Goal: Task Accomplishment & Management: Complete application form

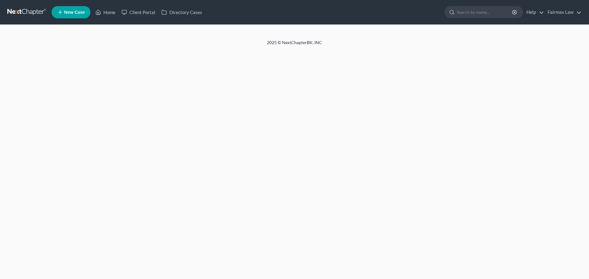
select select "1"
select select "0"
select select "36"
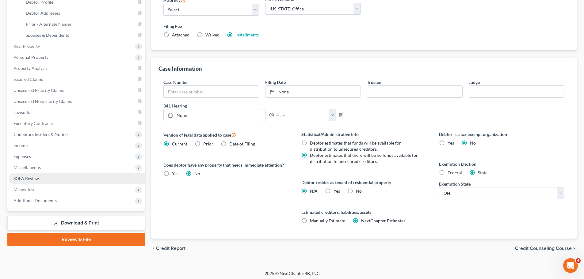
scroll to position [123, 0]
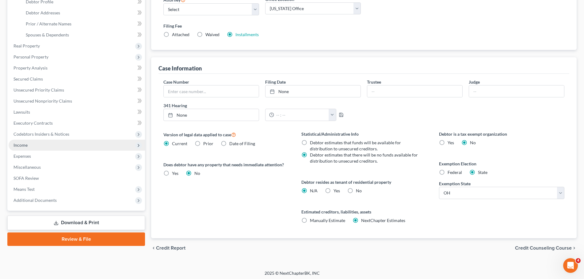
click at [24, 147] on span "Income" at bounding box center [20, 145] width 14 height 5
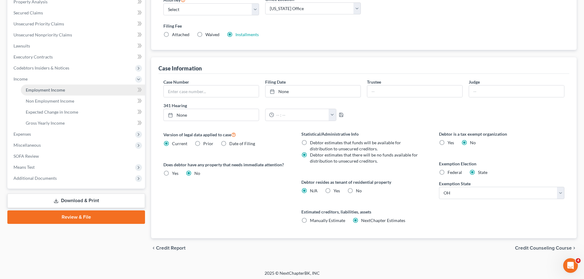
click at [35, 90] on span "Employment Income" at bounding box center [45, 89] width 39 height 5
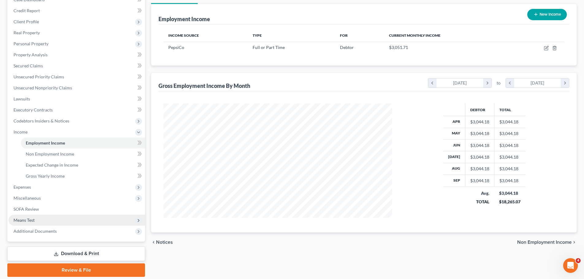
scroll to position [91, 0]
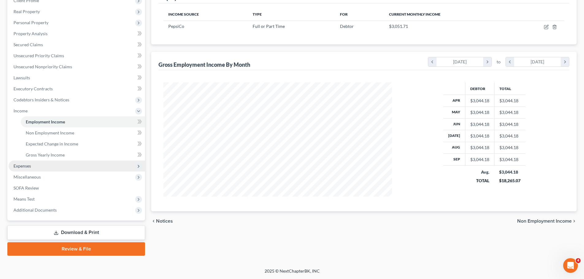
click at [31, 168] on span "Expenses" at bounding box center [21, 165] width 17 height 5
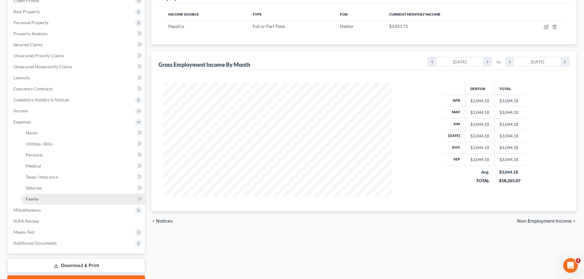
click at [28, 200] on span "Family" at bounding box center [32, 199] width 13 height 5
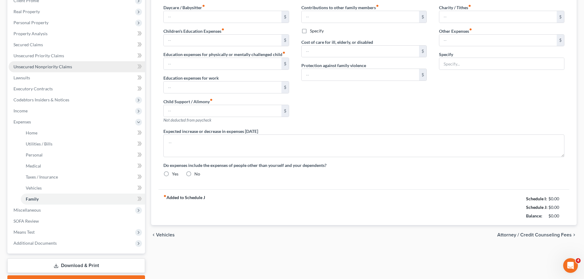
scroll to position [29, 0]
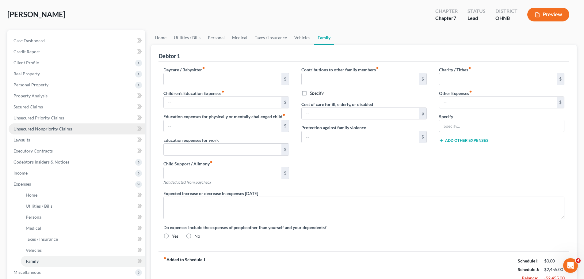
type input "0.00"
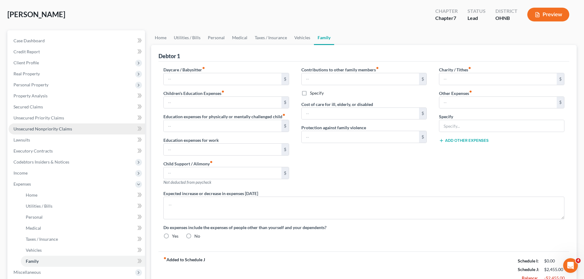
type input "0.00"
type input "180.00"
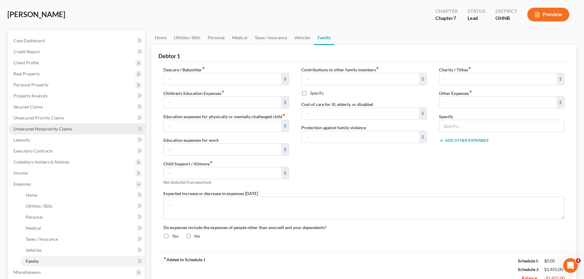
type input "Attorney Fees for Bankruptcy"
radio input "true"
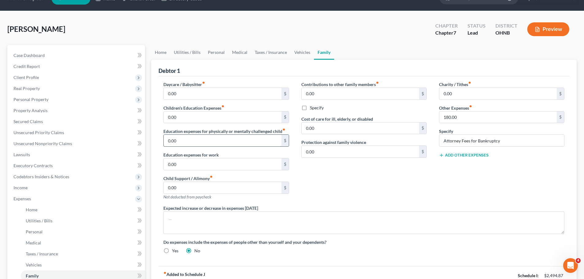
scroll to position [0, 0]
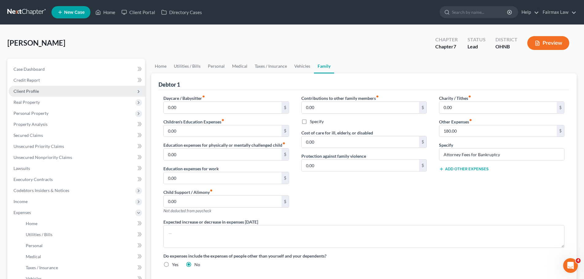
click at [38, 90] on span "Client Profile" at bounding box center [77, 91] width 136 height 11
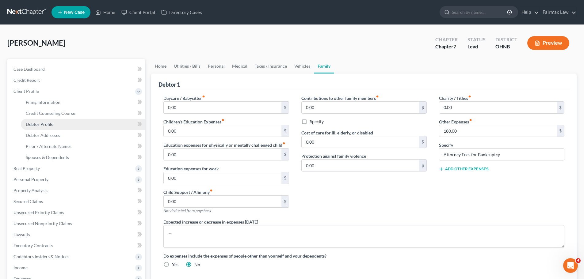
click at [54, 128] on link "Debtor Profile" at bounding box center [83, 124] width 124 height 11
select select "0"
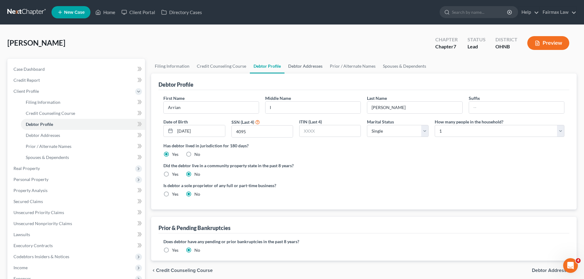
click at [303, 71] on link "Debtor Addresses" at bounding box center [306, 66] width 42 height 15
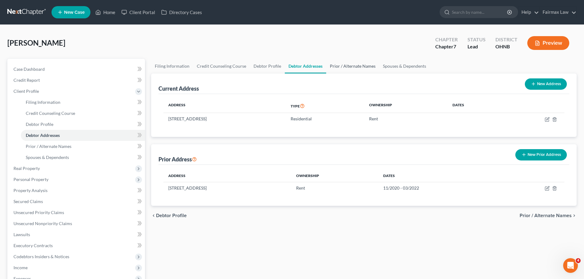
click at [344, 65] on link "Prior / Alternate Names" at bounding box center [352, 66] width 53 height 15
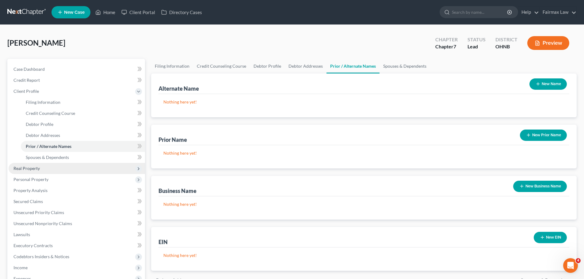
click at [55, 167] on span "Real Property" at bounding box center [77, 168] width 136 height 11
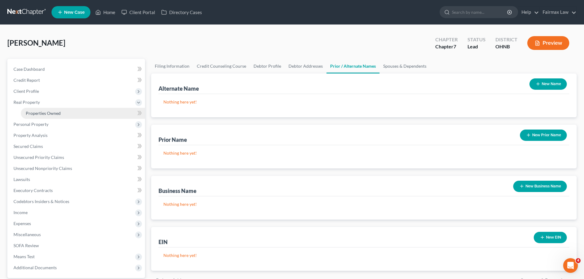
click at [54, 111] on span "Properties Owned" at bounding box center [43, 113] width 35 height 5
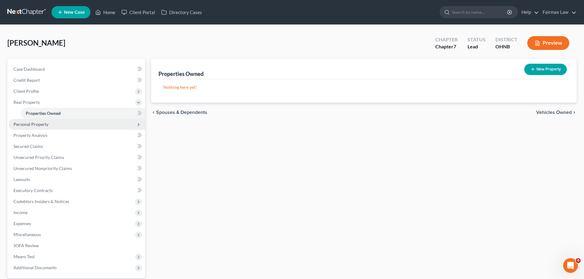
click at [44, 126] on span "Personal Property" at bounding box center [30, 124] width 35 height 5
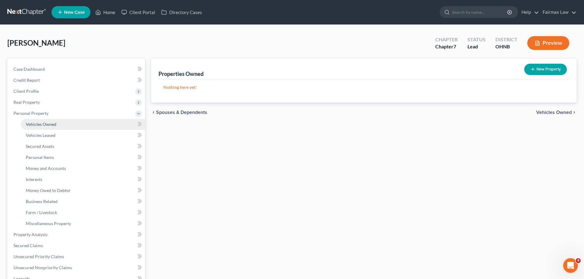
click at [50, 122] on span "Vehicles Owned" at bounding box center [41, 124] width 31 height 5
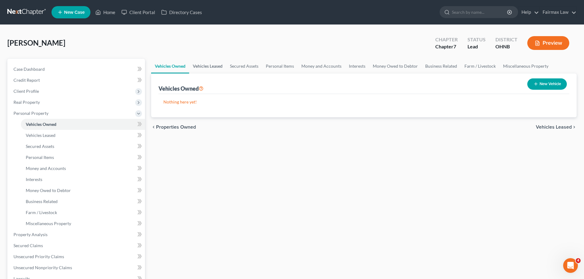
click at [202, 68] on link "Vehicles Leased" at bounding box center [207, 66] width 37 height 15
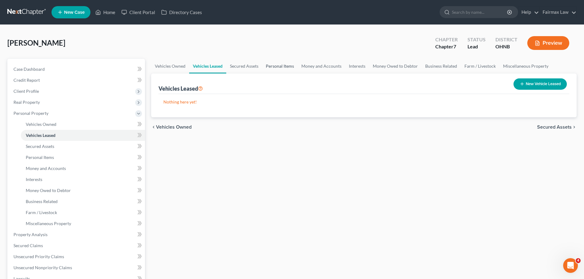
click at [283, 69] on link "Personal Items" at bounding box center [280, 66] width 36 height 15
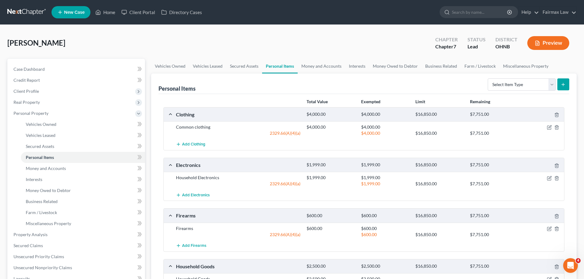
click at [549, 125] on div at bounding box center [543, 127] width 44 height 6
click at [548, 126] on icon "button" at bounding box center [549, 128] width 4 height 4
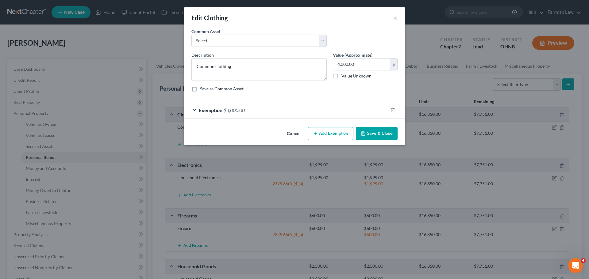
click at [250, 111] on div "Exemption $4,000.00" at bounding box center [286, 110] width 204 height 16
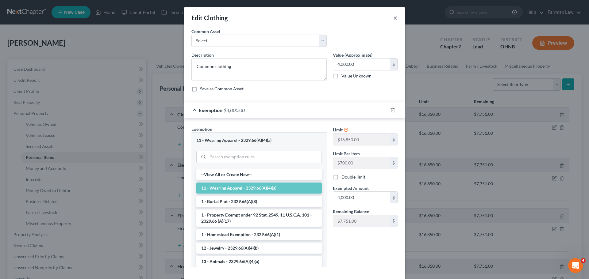
click at [395, 19] on button "×" at bounding box center [395, 17] width 4 height 7
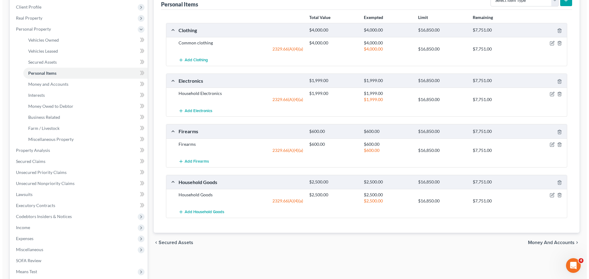
scroll to position [92, 0]
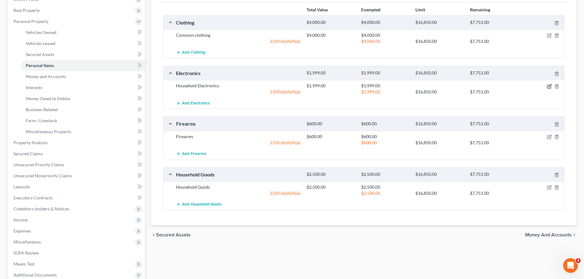
click at [550, 87] on icon "button" at bounding box center [550, 85] width 3 height 3
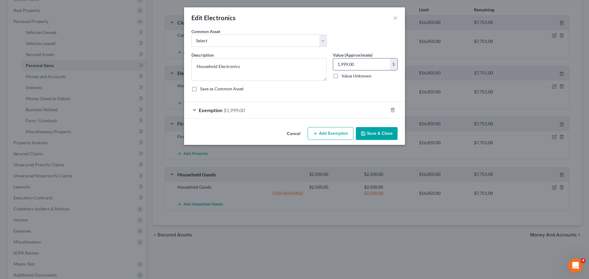
click at [352, 64] on input "1,999.00" at bounding box center [361, 65] width 57 height 12
type input "2,200.00"
click at [237, 105] on div "Exemption $1,999.00" at bounding box center [286, 110] width 204 height 16
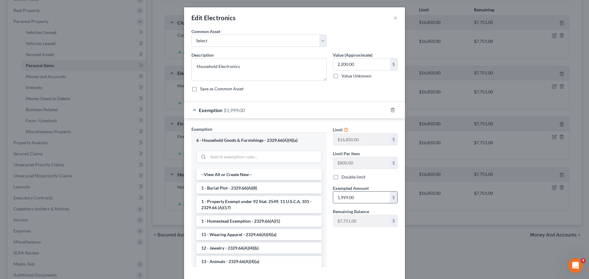
click at [340, 197] on input "1,999.00" at bounding box center [361, 198] width 57 height 12
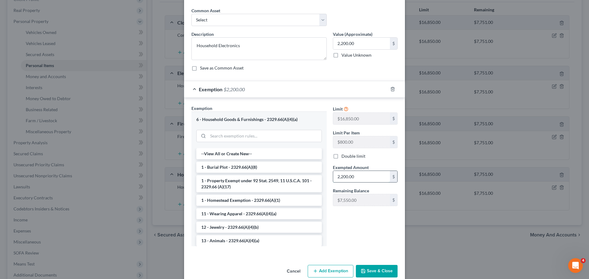
scroll to position [32, 0]
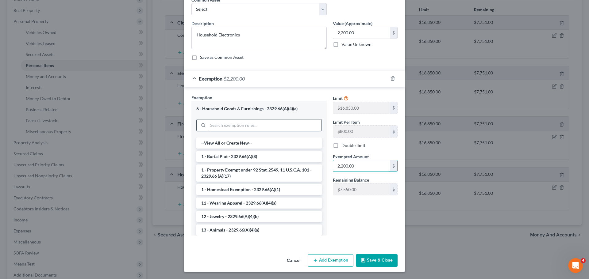
type input "2,200.00"
click at [267, 125] on input "search" at bounding box center [264, 126] width 113 height 12
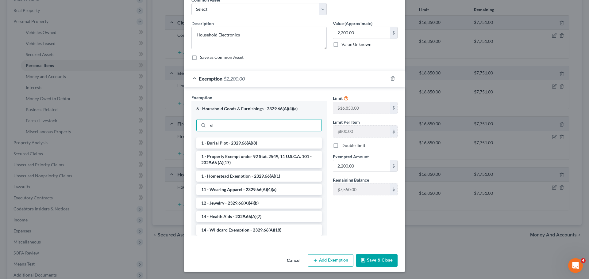
type input "e"
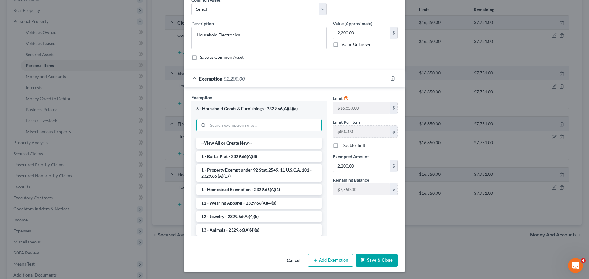
click at [370, 253] on div "Cancel Add Exemption Save & Close" at bounding box center [294, 262] width 221 height 20
click at [371, 257] on button "Save & Close" at bounding box center [377, 261] width 42 height 13
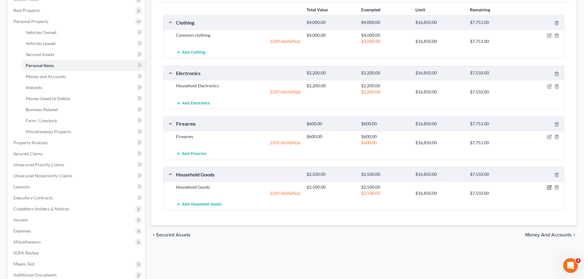
click at [548, 189] on icon "button" at bounding box center [549, 187] width 5 height 5
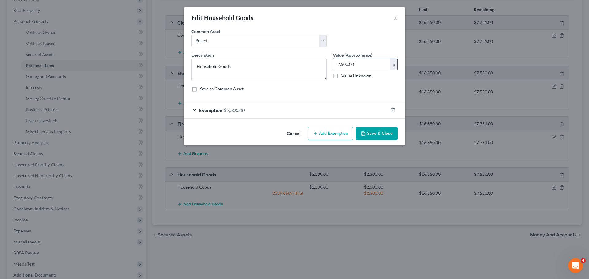
click at [376, 66] on input "2,500.00" at bounding box center [361, 65] width 57 height 12
type input "4,000.00"
click at [240, 112] on span "$2,500.00" at bounding box center [234, 110] width 21 height 6
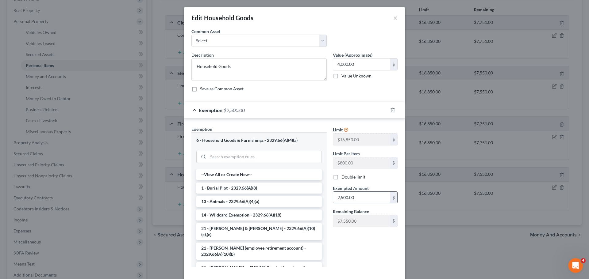
click at [355, 200] on input "2,500.00" at bounding box center [361, 198] width 57 height 12
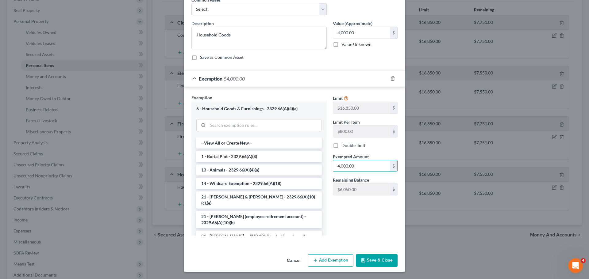
type input "4,000.00"
click at [376, 257] on button "Save & Close" at bounding box center [377, 261] width 42 height 13
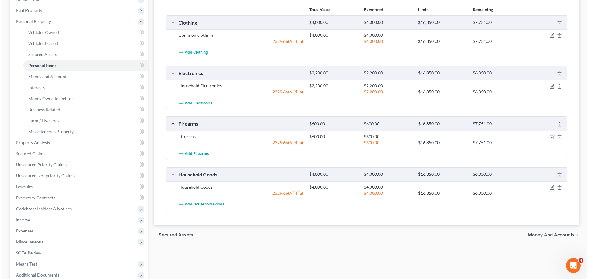
scroll to position [0, 0]
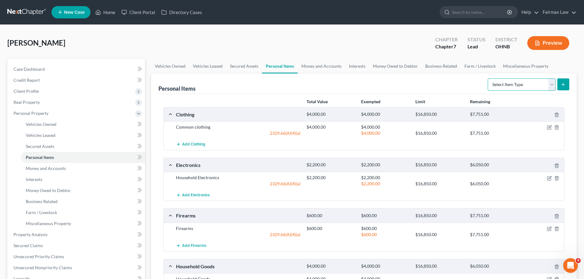
click at [521, 88] on select "Select Item Type Clothing Collectibles Of Value Electronics Firearms Household …" at bounding box center [522, 85] width 68 height 12
click at [325, 82] on div "Personal Items Select Item Type Clothing Collectibles Of Value Electronics Fire…" at bounding box center [364, 84] width 411 height 21
click at [324, 67] on link "Money and Accounts" at bounding box center [322, 66] width 48 height 15
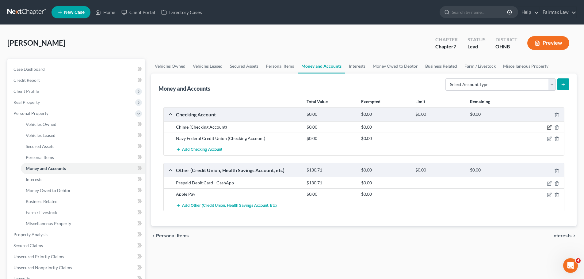
click at [551, 126] on icon "button" at bounding box center [550, 127] width 3 height 3
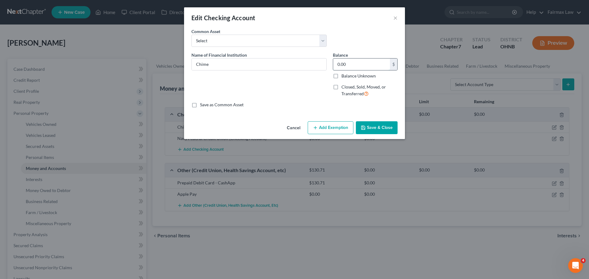
click at [356, 65] on input "0.00" at bounding box center [361, 65] width 57 height 12
type input "2.66"
click at [319, 125] on button "Add Exemption" at bounding box center [331, 127] width 46 height 13
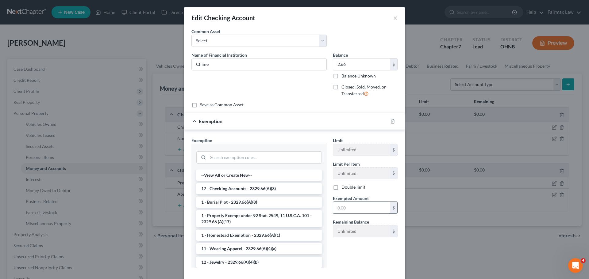
drag, startPoint x: 347, startPoint y: 210, endPoint x: 344, endPoint y: 207, distance: 3.5
click at [347, 210] on input "text" at bounding box center [361, 208] width 57 height 12
type input "2.66"
click at [261, 189] on li "17 - Checking Accounts - 2329.66(A)(3)" at bounding box center [258, 188] width 125 height 11
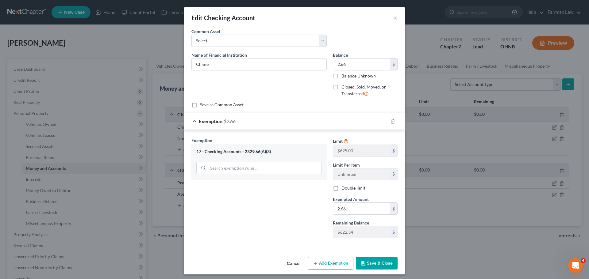
click at [219, 190] on div "Exemption Set must be selected for CA. Exemption * 17 - Checking Accounts - 232…" at bounding box center [258, 190] width 141 height 106
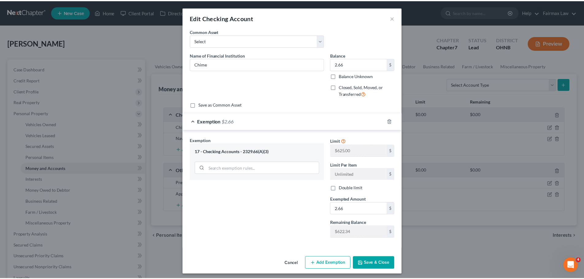
scroll to position [3, 0]
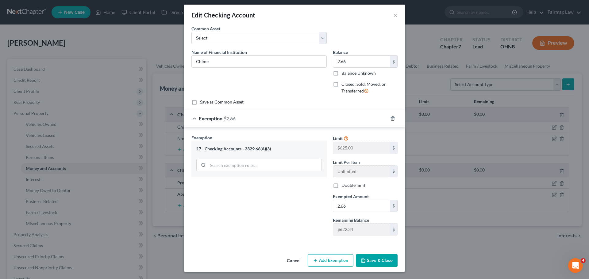
click at [372, 260] on button "Save & Close" at bounding box center [377, 261] width 42 height 13
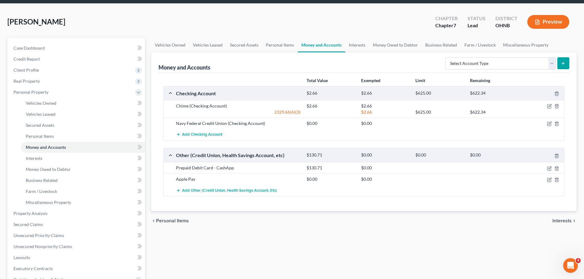
scroll to position [31, 0]
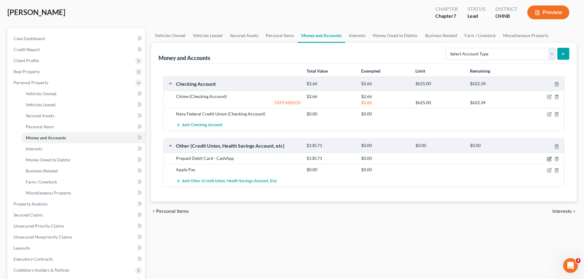
click at [548, 160] on icon "button" at bounding box center [549, 159] width 5 height 5
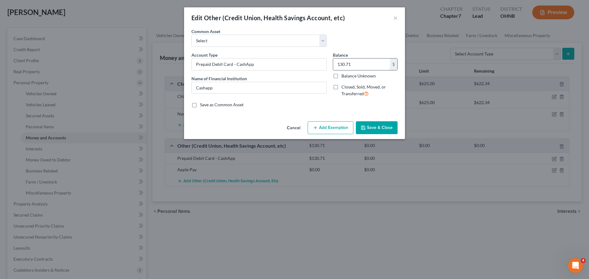
click at [348, 68] on input "130.71" at bounding box center [361, 65] width 57 height 12
type input "0.00"
click at [372, 128] on button "Save & Close" at bounding box center [377, 127] width 42 height 13
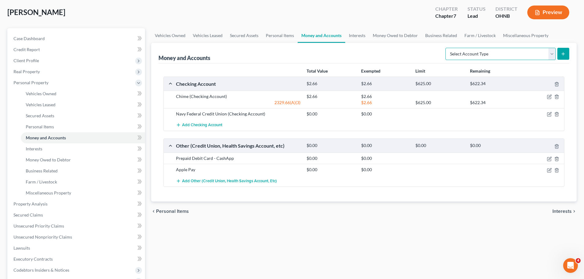
drag, startPoint x: 464, startPoint y: 51, endPoint x: 465, endPoint y: 57, distance: 6.2
click at [464, 51] on select "Select Account Type Brokerage Cash on Hand Certificates of Deposit Checking Acc…" at bounding box center [501, 54] width 110 height 12
select select "security_deposits"
click at [447, 48] on select "Select Account Type Brokerage Cash on Hand Certificates of Deposit Checking Acc…" at bounding box center [501, 54] width 110 height 12
click at [563, 54] on line "submit" at bounding box center [563, 53] width 0 height 3
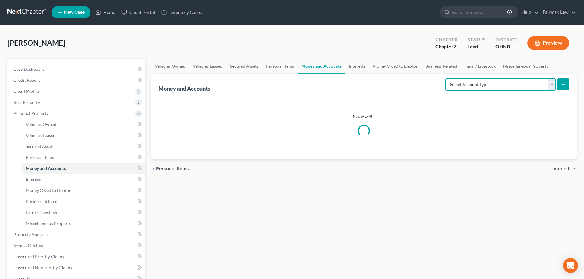
drag, startPoint x: 502, startPoint y: 86, endPoint x: 501, endPoint y: 89, distance: 3.3
click at [502, 86] on select "Select Account Type Brokerage Cash on Hand Certificates of Deposit Checking Acc…" at bounding box center [501, 85] width 110 height 12
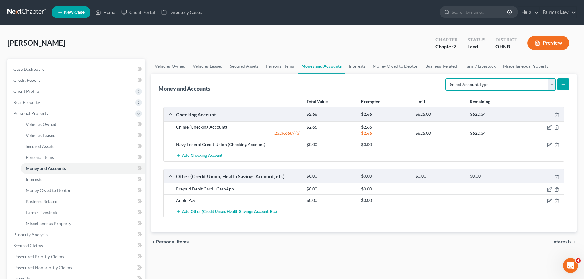
select select "security_deposits"
click at [447, 79] on select "Select Account Type Brokerage Cash on Hand Certificates of Deposit Checking Acc…" at bounding box center [501, 85] width 110 height 12
click at [564, 80] on button "submit" at bounding box center [564, 85] width 12 height 12
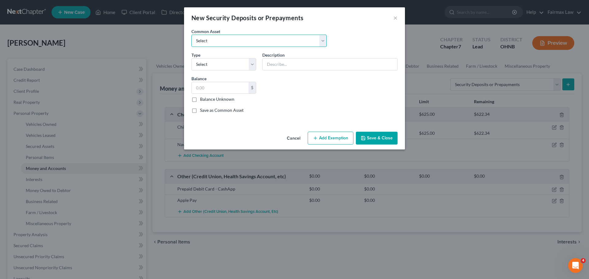
click at [262, 44] on select "Select Security Deposit Security Deposit" at bounding box center [258, 41] width 135 height 12
select select "0"
click at [191, 35] on select "Select Security Deposit Security Deposit" at bounding box center [258, 41] width 135 height 12
type input "Security Deposit"
type input "350.00"
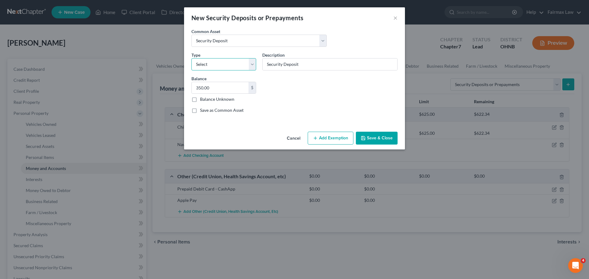
click at [211, 67] on select "Select Electric Gas Heating Oil Security Deposit On Rental Unit Prepaid Rent Te…" at bounding box center [223, 64] width 65 height 12
select select "3"
click at [191, 58] on select "Select Electric Gas Heating Oil Security Deposit On Rental Unit Prepaid Rent Te…" at bounding box center [223, 64] width 65 height 12
click at [221, 89] on input "350.00" at bounding box center [220, 88] width 57 height 12
type input "900.00"
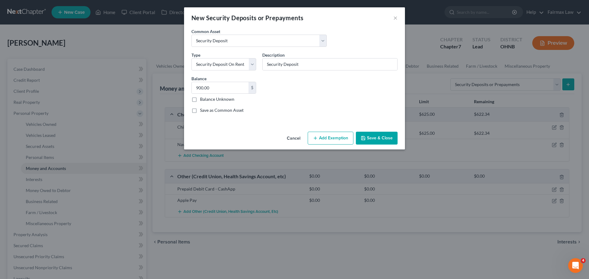
click at [332, 134] on button "Add Exemption" at bounding box center [331, 138] width 46 height 13
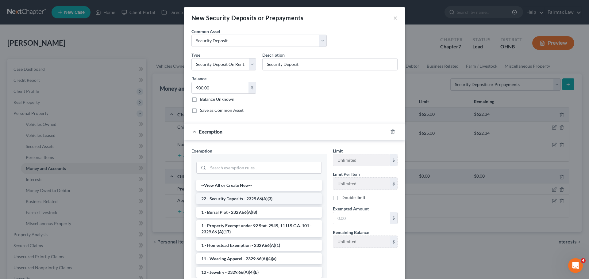
click at [255, 201] on li "22 - Security Deposits - 2329.66(A)(3)" at bounding box center [258, 199] width 125 height 11
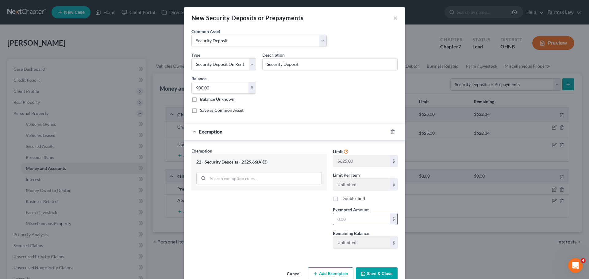
click at [363, 221] on input "text" at bounding box center [361, 219] width 57 height 12
type input "900.00"
click at [370, 273] on button "Save & Close" at bounding box center [377, 274] width 42 height 13
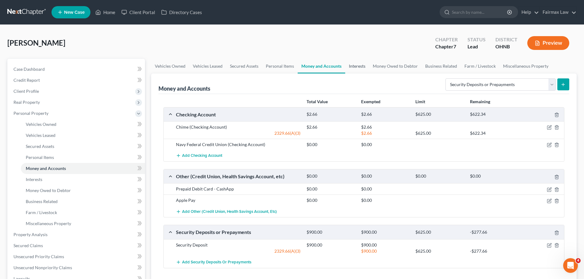
click at [359, 66] on link "Interests" at bounding box center [357, 66] width 24 height 15
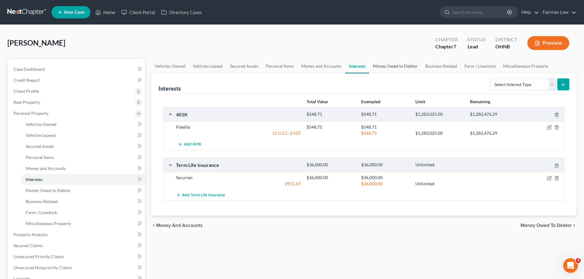
click at [387, 62] on link "Money Owed to Debtor" at bounding box center [395, 66] width 52 height 15
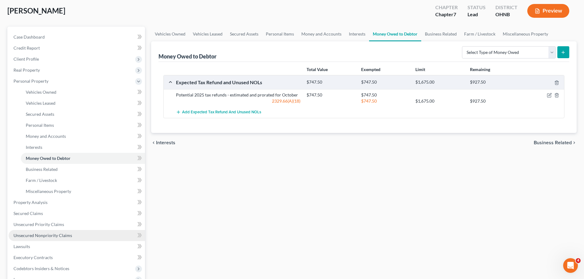
scroll to position [61, 0]
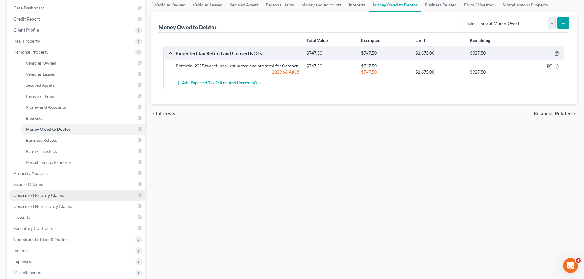
click at [53, 195] on span "Unsecured Priority Claims" at bounding box center [38, 195] width 51 height 5
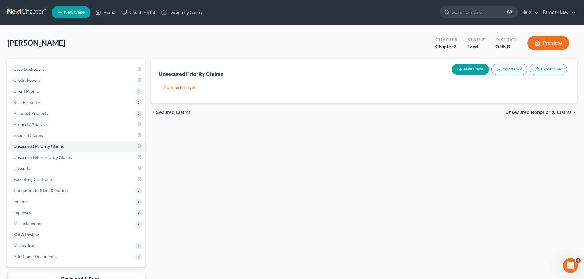
click at [469, 69] on button "New Claim" at bounding box center [470, 69] width 37 height 11
select select "0"
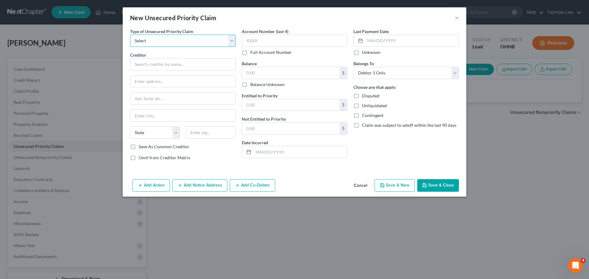
click at [186, 38] on select "Select Taxes & Other Government Units Domestic Support Obligations Extensions o…" at bounding box center [183, 41] width 106 height 12
select select "0"
click at [130, 35] on select "Select Taxes & Other Government Units Domestic Support Obligations Extensions o…" at bounding box center [183, 41] width 106 height 12
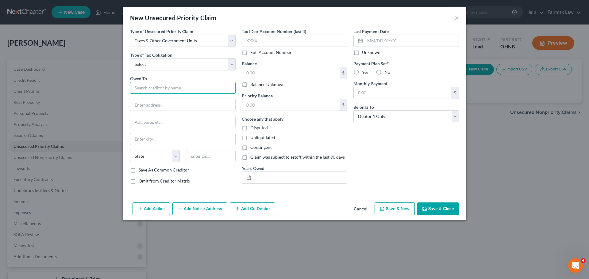
click at [170, 85] on input "text" at bounding box center [183, 88] width 106 height 12
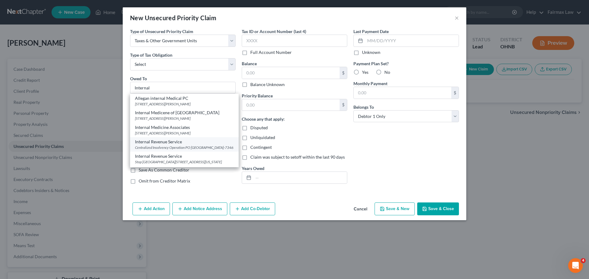
click at [176, 144] on div "Internal Revenue Service" at bounding box center [184, 142] width 99 height 6
type input "Internal Revenue Service"
type input "Centralized Insolvency Operation"
type input "PO Box 7346"
type input "Philadelphia"
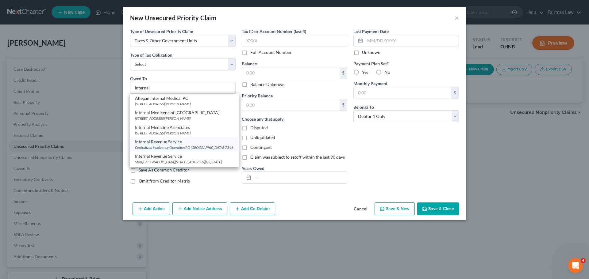
select select "39"
type input "19101-7346"
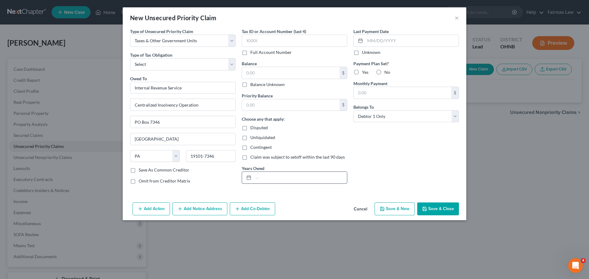
click at [273, 175] on input "text" at bounding box center [300, 178] width 94 height 12
type input "2023"
click at [256, 71] on input "text" at bounding box center [291, 73] width 98 height 12
type input "4,500.00"
click at [436, 205] on button "Save & Close" at bounding box center [438, 209] width 42 height 13
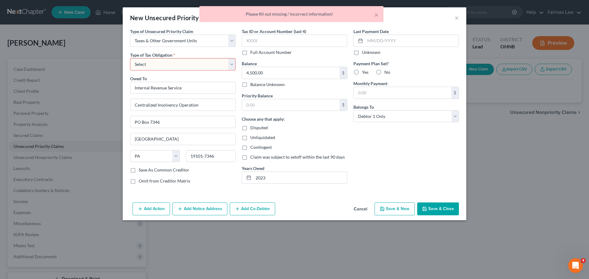
click at [209, 56] on div "Type of Tax Obligation * Select Federal City State Franchise Tax Board Other" at bounding box center [183, 61] width 106 height 19
click at [209, 64] on select "Select Federal City State Franchise Tax Board Other" at bounding box center [183, 64] width 106 height 12
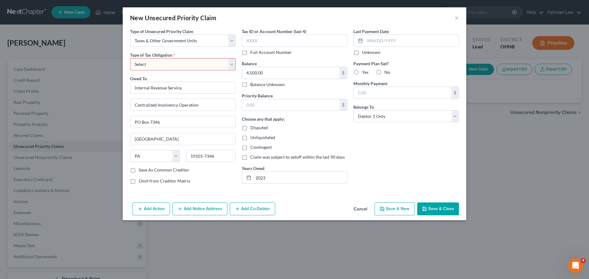
select select "0"
click at [130, 58] on select "Select Federal City State Franchise Tax Board Other" at bounding box center [183, 64] width 106 height 12
click at [436, 206] on button "Save & Close" at bounding box center [438, 209] width 42 height 13
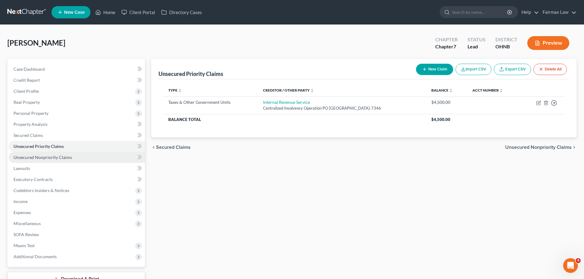
click at [68, 158] on span "Unsecured Nonpriority Claims" at bounding box center [42, 157] width 59 height 5
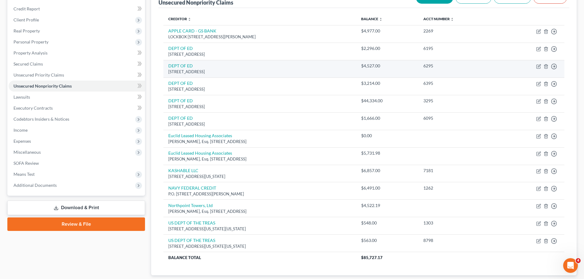
scroll to position [61, 0]
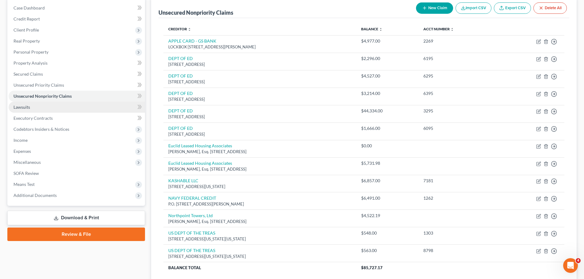
click at [72, 109] on link "Lawsuits" at bounding box center [77, 107] width 136 height 11
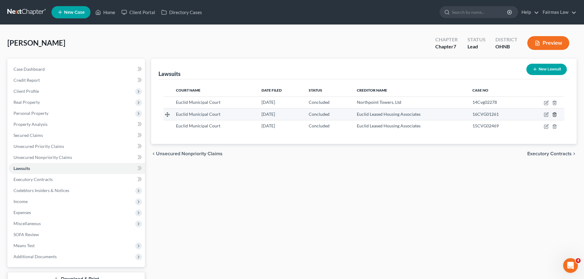
click at [554, 115] on icon "button" at bounding box center [554, 115] width 3 height 4
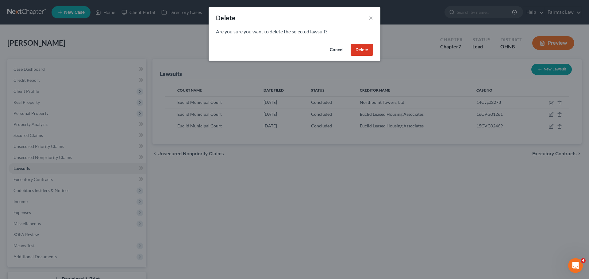
click at [364, 54] on button "Delete" at bounding box center [362, 50] width 22 height 12
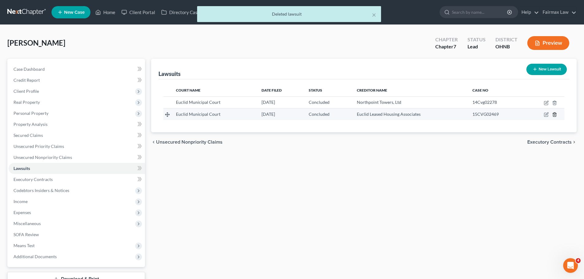
click at [555, 115] on line "button" at bounding box center [555, 115] width 0 height 1
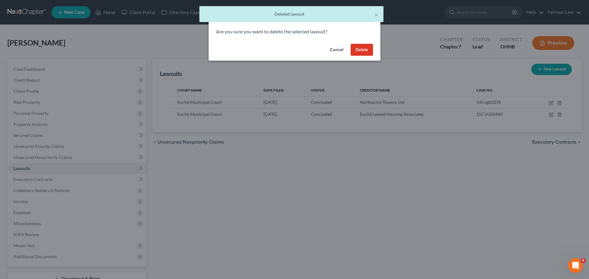
click at [362, 44] on button "Delete" at bounding box center [362, 50] width 22 height 12
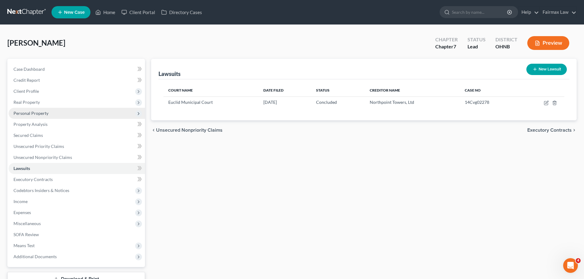
click at [38, 114] on span "Personal Property" at bounding box center [30, 113] width 35 height 5
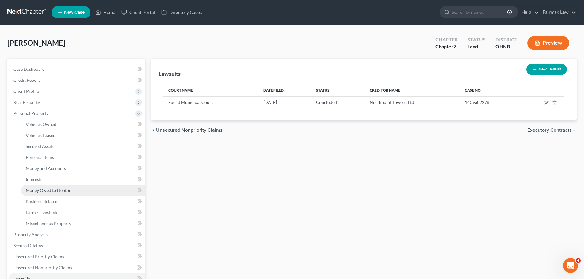
click at [63, 190] on span "Money Owed to Debtor" at bounding box center [48, 190] width 45 height 5
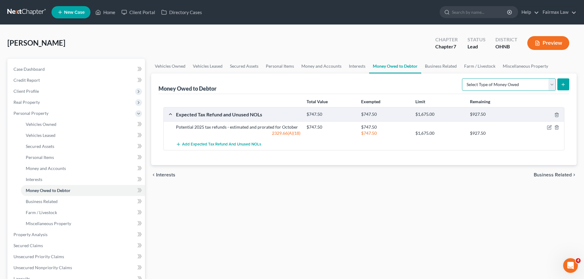
click at [510, 83] on select "Select Type of Money Owed Accounts Receivable Alimony Child Support Claims Agai…" at bounding box center [509, 85] width 94 height 12
click at [523, 82] on select "Select Type of Money Owed Accounts Receivable Alimony Child Support Claims Agai…" at bounding box center [509, 85] width 94 height 12
select select "other_contingent_and_unliquidated_claims"
click at [463, 79] on select "Select Type of Money Owed Accounts Receivable Alimony Child Support Claims Agai…" at bounding box center [509, 85] width 94 height 12
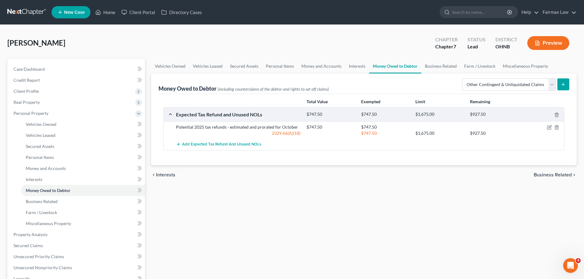
click at [565, 85] on line "submit" at bounding box center [563, 85] width 3 height 0
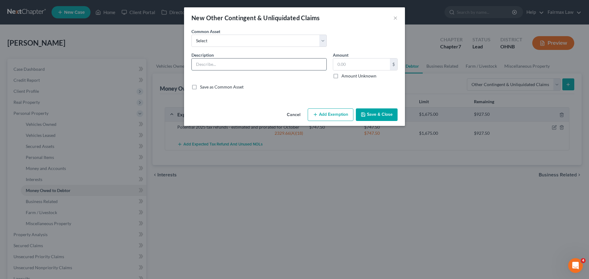
click at [249, 61] on input "text" at bounding box center [259, 65] width 135 height 12
type input "Garnished wages within 90 days of filing"
click at [359, 68] on input "text" at bounding box center [361, 65] width 57 height 12
type input "2,800"
click at [369, 114] on button "Save & Close" at bounding box center [377, 115] width 42 height 13
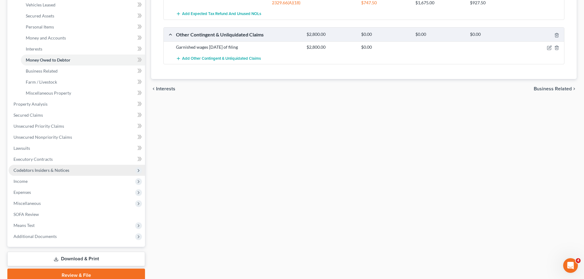
scroll to position [157, 0]
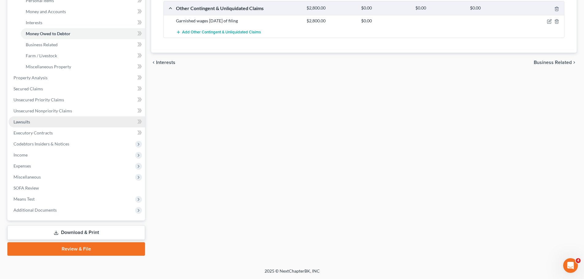
click at [39, 122] on link "Lawsuits" at bounding box center [77, 122] width 136 height 11
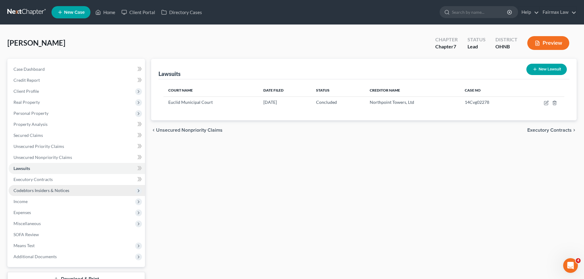
click at [48, 190] on span "Codebtors Insiders & Notices" at bounding box center [41, 190] width 56 height 5
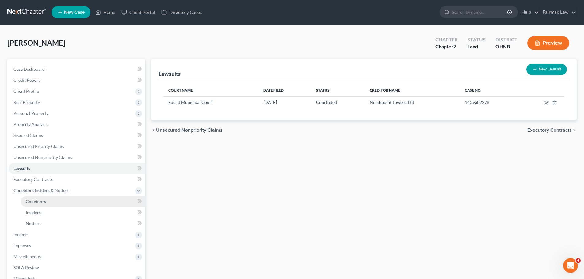
click at [59, 206] on link "Codebtors" at bounding box center [83, 201] width 124 height 11
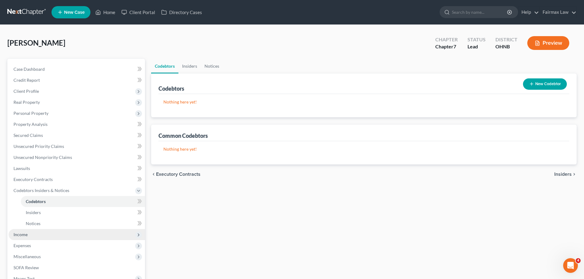
click at [19, 234] on span "Income" at bounding box center [20, 234] width 14 height 5
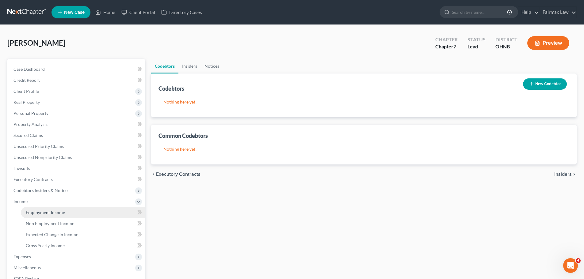
click at [60, 211] on span "Employment Income" at bounding box center [45, 212] width 39 height 5
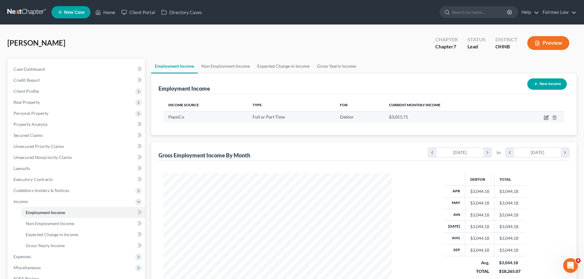
click at [546, 117] on icon "button" at bounding box center [546, 117] width 5 height 5
select select "0"
select select "36"
select select "3"
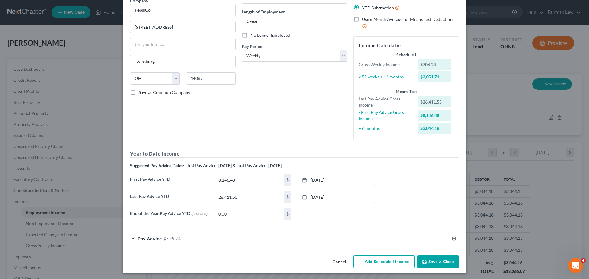
scroll to position [57, 0]
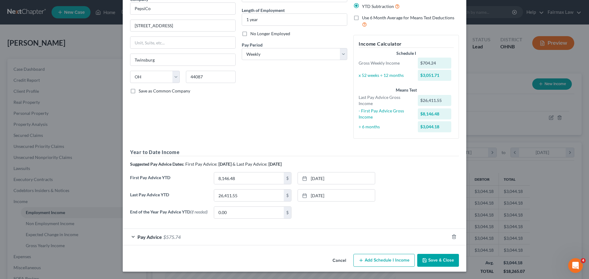
click at [160, 240] on div "Pay Advice $575.74" at bounding box center [286, 237] width 326 height 16
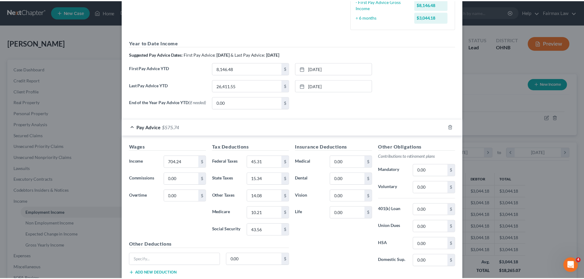
scroll to position [207, 0]
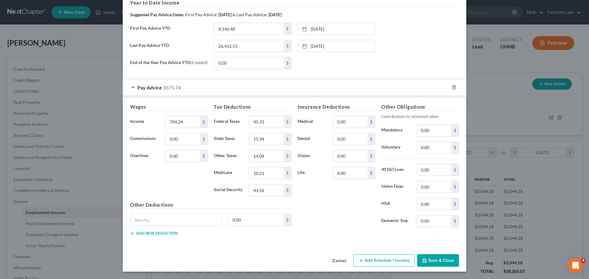
click at [431, 260] on button "Save & Close" at bounding box center [438, 261] width 42 height 13
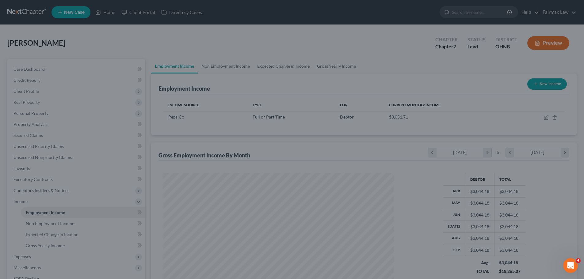
scroll to position [306599, 306472]
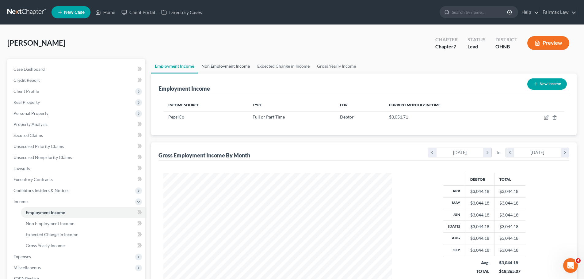
click at [206, 66] on link "Non Employment Income" at bounding box center [226, 66] width 56 height 15
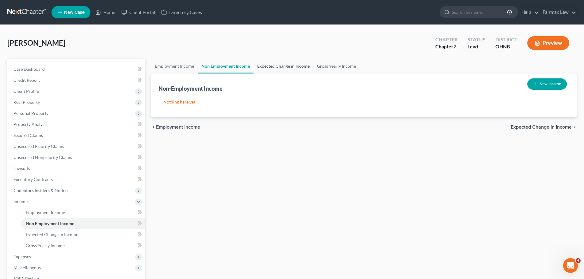
click at [263, 67] on link "Expected Change in Income" at bounding box center [284, 66] width 60 height 15
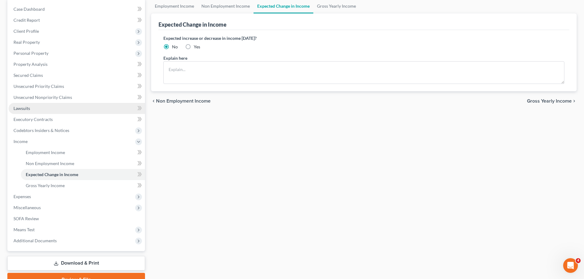
scroll to position [61, 0]
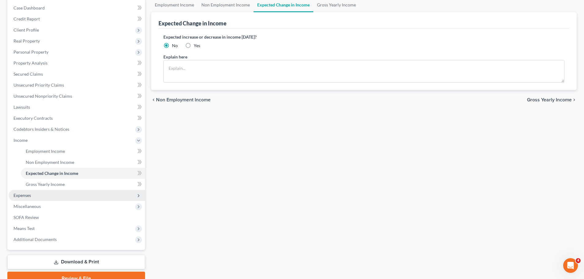
click at [31, 197] on span "Expenses" at bounding box center [21, 195] width 17 height 5
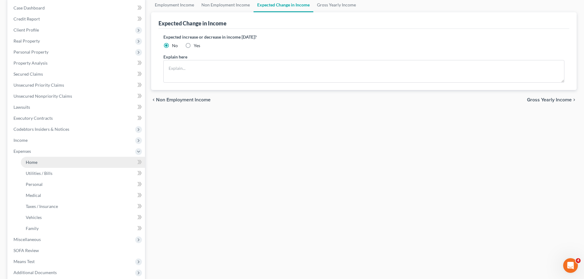
click at [44, 160] on link "Home" at bounding box center [83, 162] width 124 height 11
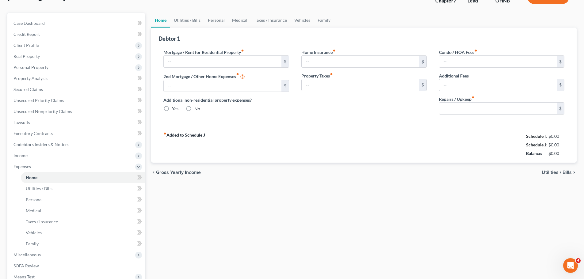
scroll to position [4, 0]
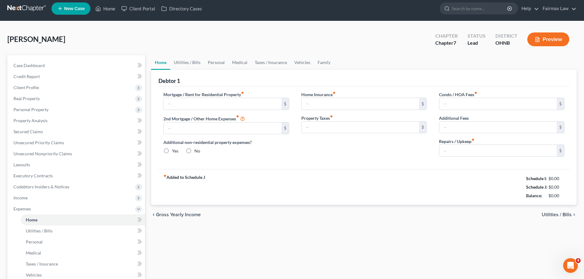
type input "900.00"
type input "0.00"
radio input "true"
type input "0.00"
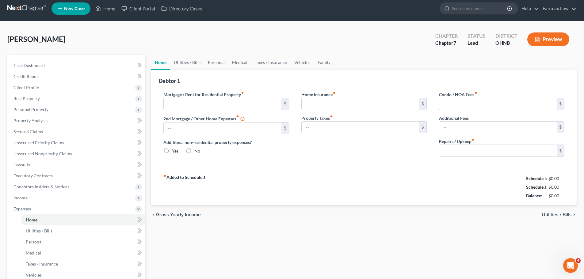
type input "0.00"
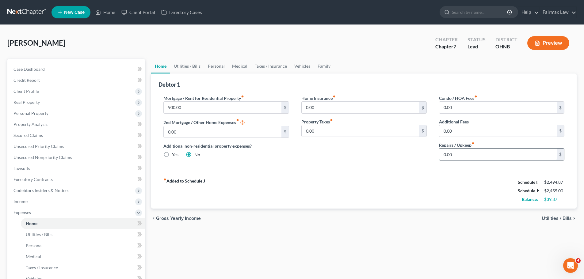
click at [464, 153] on input "0.00" at bounding box center [498, 155] width 117 height 12
type input "50.00"
click at [397, 173] on div "fiber_manual_record Added to Schedule J Schedule I: $2,494.87 Schedule J: $2,50…" at bounding box center [364, 191] width 411 height 36
click at [194, 67] on link "Utilities / Bills" at bounding box center [187, 66] width 34 height 15
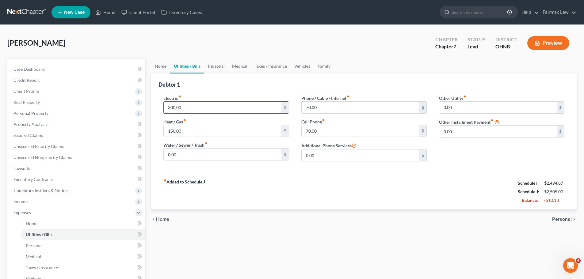
click at [192, 107] on input "300.00" at bounding box center [222, 108] width 117 height 12
type input "175.00"
click at [285, 185] on div "fiber_manual_record Added to Schedule J Schedule I: $2,494.87 Schedule J: $2,38…" at bounding box center [364, 192] width 411 height 36
click at [182, 129] on input "150.00" at bounding box center [222, 131] width 117 height 12
type input "125.00"
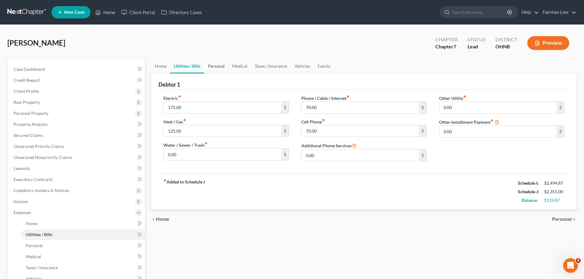
click at [220, 65] on link "Personal" at bounding box center [216, 66] width 24 height 15
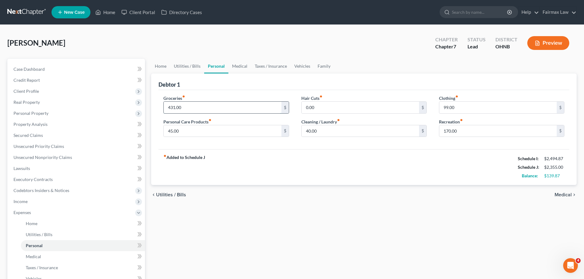
click at [186, 108] on input "431.00" at bounding box center [222, 108] width 117 height 12
type input "250.00"
click at [196, 133] on input "45.00" at bounding box center [222, 131] width 117 height 12
type input "125.00"
click at [301, 190] on div "chevron_left Utilities / Bills Medical chevron_right" at bounding box center [364, 195] width 426 height 20
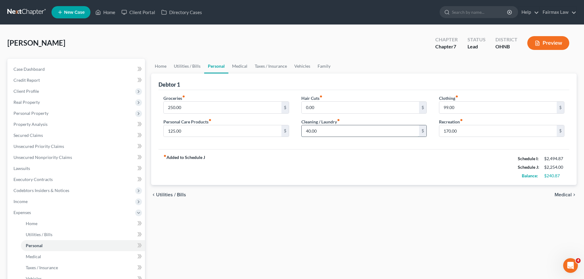
click at [308, 134] on input "40.00" at bounding box center [360, 131] width 117 height 12
type input "100.00"
click at [344, 186] on div "chevron_left Utilities / Bills Medical chevron_right" at bounding box center [364, 195] width 426 height 20
click at [459, 131] on input "170.00" at bounding box center [498, 131] width 117 height 12
type input "30.00"
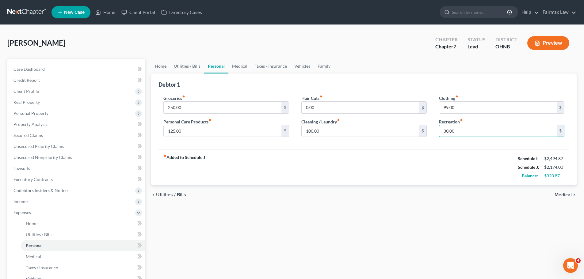
click at [445, 170] on div "fiber_manual_record Added to Schedule J Schedule I: $2,494.87 Schedule J: $2,17…" at bounding box center [364, 167] width 411 height 36
click at [478, 109] on input "99.00" at bounding box center [498, 108] width 117 height 12
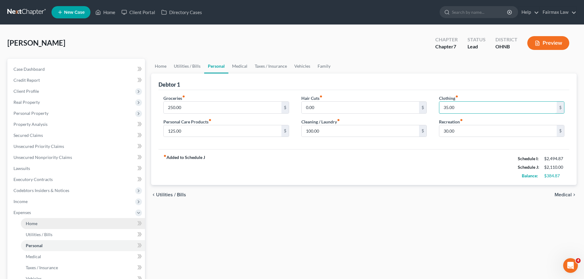
type input "35.00"
click at [331, 109] on input "0.00" at bounding box center [360, 108] width 117 height 12
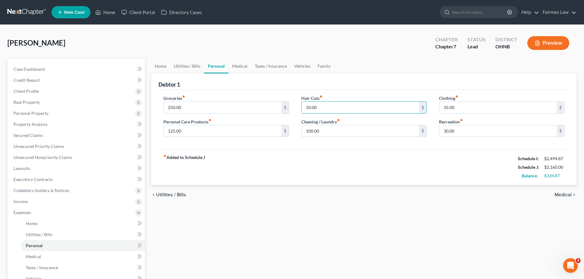
type input "50.00"
click at [307, 167] on div "fiber_manual_record Added to Schedule J Schedule I: $2,494.87 Schedule J: $2,16…" at bounding box center [364, 167] width 411 height 36
click at [236, 69] on link "Medical" at bounding box center [240, 66] width 23 height 15
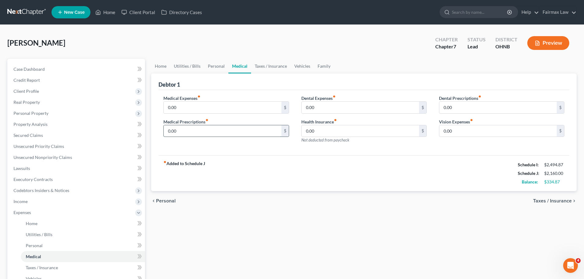
click at [223, 125] on input "0.00" at bounding box center [222, 131] width 117 height 12
type input "300.00"
click at [240, 176] on div "fiber_manual_record Added to Schedule J Schedule I: $2,494.87 Schedule J: $2,46…" at bounding box center [364, 174] width 411 height 36
click at [214, 101] on div "Medical Expenses fiber_manual_record 0.00 $" at bounding box center [225, 104] width 125 height 19
click at [210, 107] on input "0.00" at bounding box center [222, 108] width 117 height 12
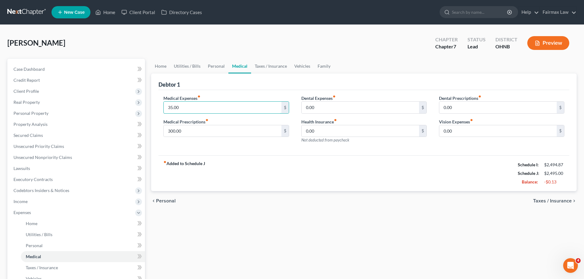
type input "35.00"
click at [267, 174] on div "fiber_manual_record Added to Schedule J Schedule I: $2,494.87 Schedule J: $2,49…" at bounding box center [364, 174] width 411 height 36
click at [263, 69] on link "Taxes / Insurance" at bounding box center [271, 66] width 40 height 15
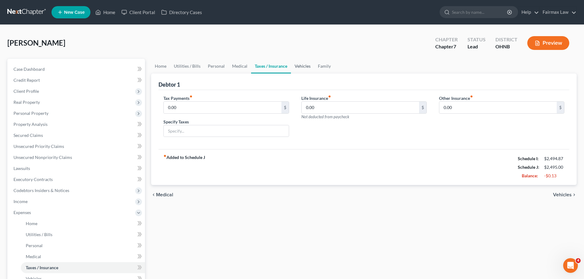
click at [295, 66] on link "Vehicles" at bounding box center [302, 66] width 23 height 15
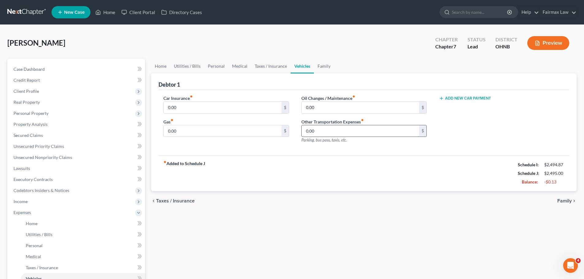
click at [328, 129] on input "0.00" at bounding box center [360, 131] width 117 height 12
type input "400.00"
click at [322, 64] on link "Family" at bounding box center [324, 66] width 20 height 15
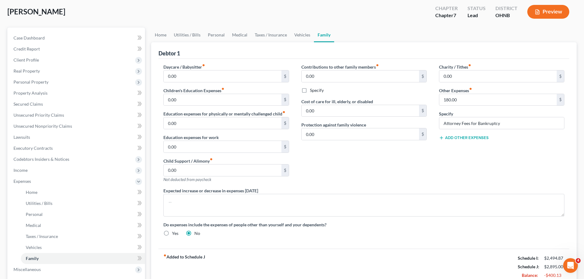
scroll to position [31, 0]
click at [194, 35] on link "Utilities / Bills" at bounding box center [187, 35] width 34 height 15
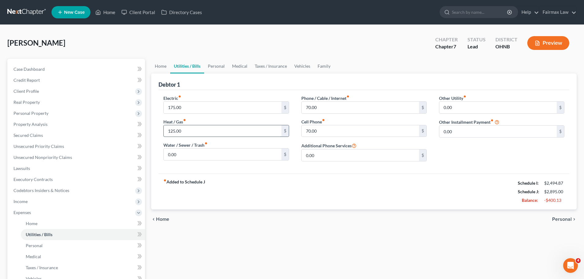
click at [200, 130] on input "125.00" at bounding box center [222, 131] width 117 height 12
type input "100.00"
click at [187, 102] on input "175.00" at bounding box center [222, 108] width 117 height 12
type input "150.00"
click at [216, 63] on link "Personal" at bounding box center [216, 66] width 24 height 15
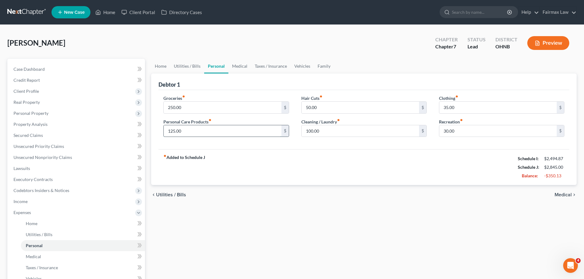
click at [208, 131] on input "125.00" at bounding box center [222, 131] width 117 height 12
type input "50.00"
click at [336, 130] on input "100.00" at bounding box center [360, 131] width 117 height 12
type input "50.00"
click at [337, 175] on div "fiber_manual_record Added to Schedule J Schedule I: $2,494.87 Schedule J: $2,72…" at bounding box center [364, 167] width 411 height 36
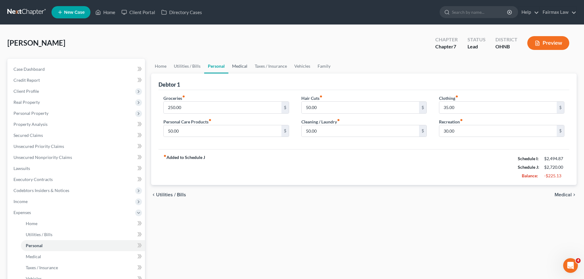
click at [246, 69] on link "Medical" at bounding box center [240, 66] width 23 height 15
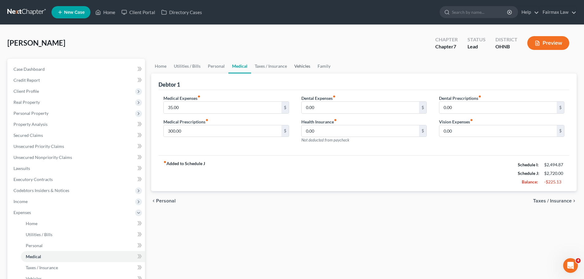
click at [301, 68] on link "Vehicles" at bounding box center [302, 66] width 23 height 15
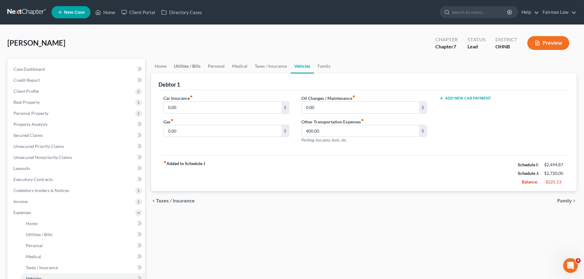
click at [175, 68] on link "Utilities / Bills" at bounding box center [187, 66] width 34 height 15
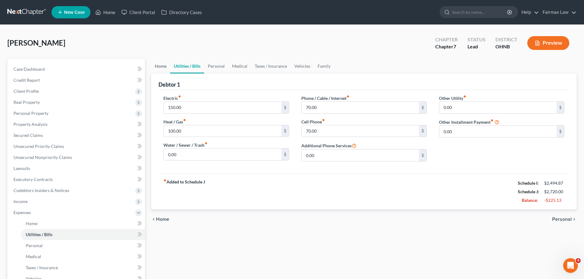
click at [155, 66] on link "Home" at bounding box center [160, 66] width 19 height 15
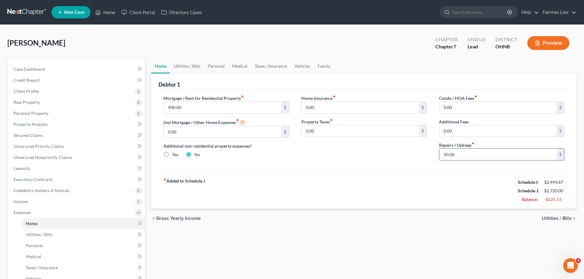
click at [455, 156] on input "50.00" at bounding box center [498, 155] width 117 height 12
type input "25.00"
click at [292, 66] on link "Vehicles" at bounding box center [302, 66] width 23 height 15
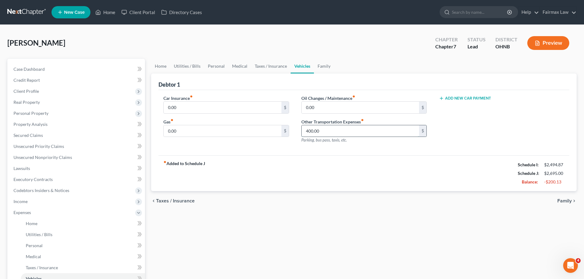
click at [327, 129] on input "400.00" at bounding box center [360, 131] width 117 height 12
type input "200.00"
click at [211, 65] on link "Personal" at bounding box center [216, 66] width 24 height 15
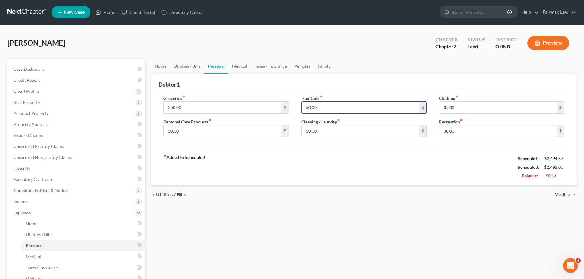
click at [346, 110] on input "50.00" at bounding box center [360, 108] width 117 height 12
type input "30.00"
click at [384, 189] on div "chevron_left Utilities / Bills Medical chevron_right" at bounding box center [364, 195] width 426 height 20
drag, startPoint x: 325, startPoint y: 68, endPoint x: 322, endPoint y: 72, distance: 5.4
click at [325, 68] on link "Family" at bounding box center [324, 66] width 20 height 15
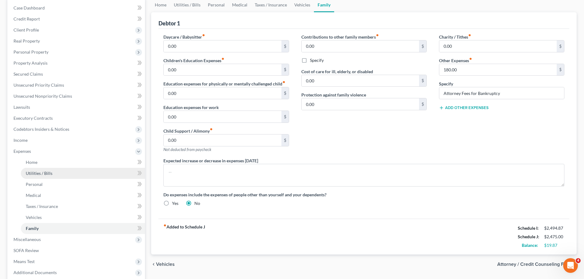
scroll to position [123, 0]
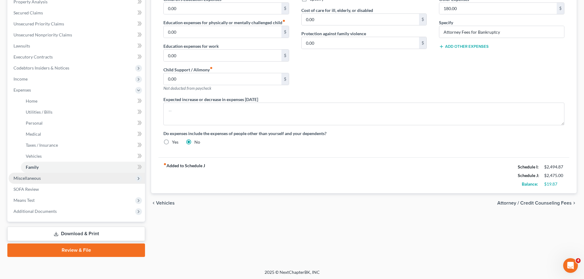
click at [36, 176] on span "Miscellaneous" at bounding box center [26, 178] width 27 height 5
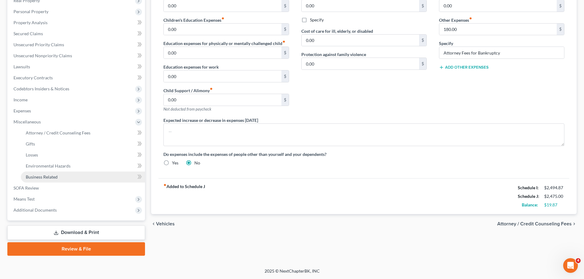
scroll to position [102, 0]
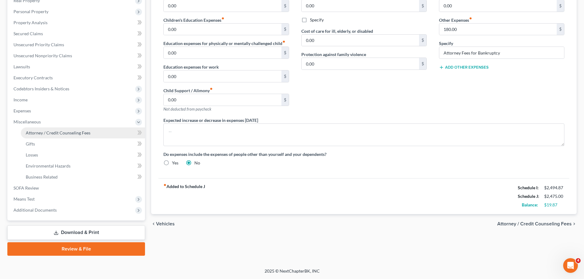
click at [67, 130] on span "Attorney / Credit Counseling Fees" at bounding box center [58, 132] width 65 height 5
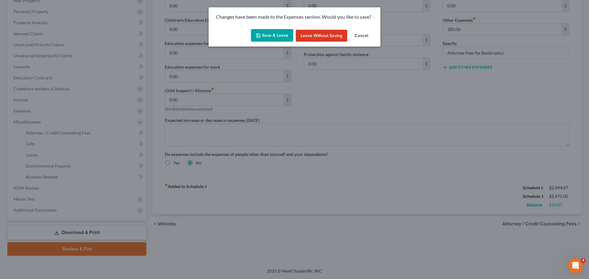
click at [271, 33] on button "Save & Leave" at bounding box center [272, 35] width 42 height 13
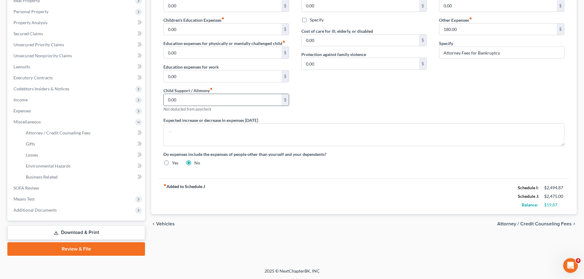
select select "1"
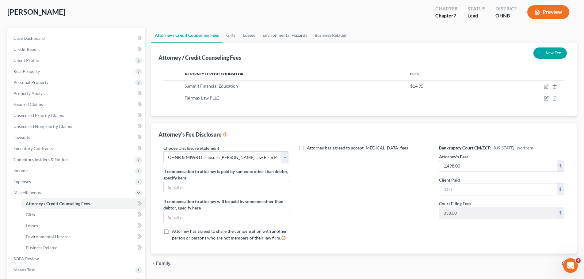
scroll to position [31, 0]
